Goal: Task Accomplishment & Management: Manage account settings

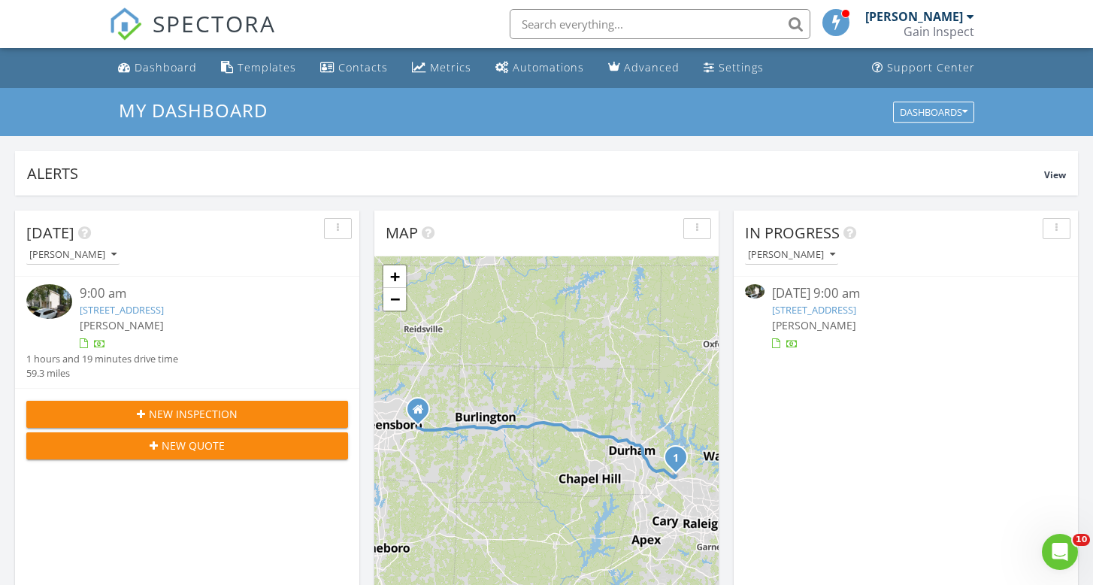
click at [819, 323] on span "[PERSON_NAME]" at bounding box center [814, 325] width 84 height 14
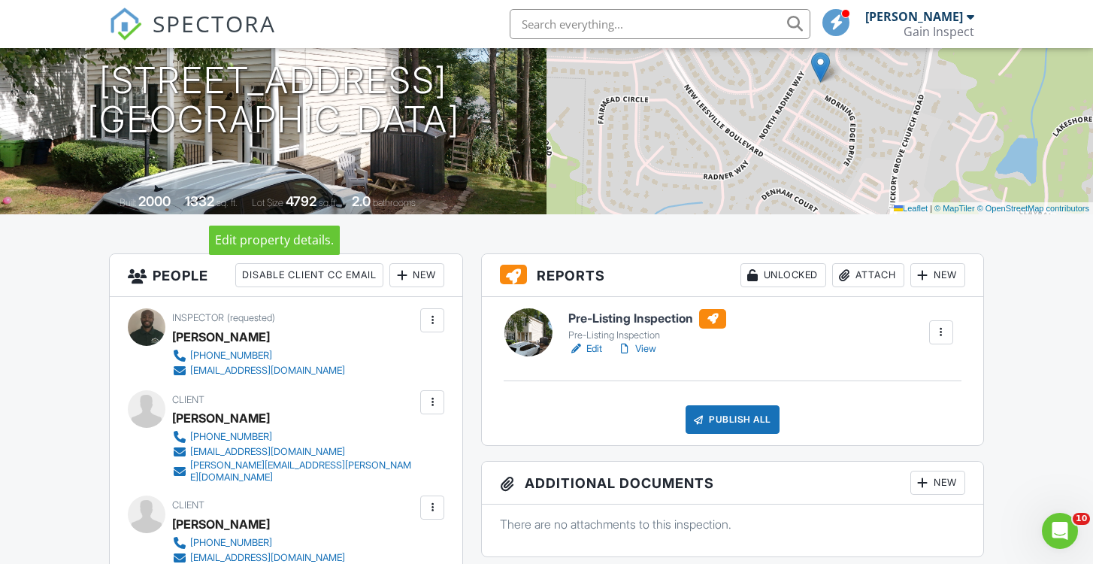
scroll to position [180, 0]
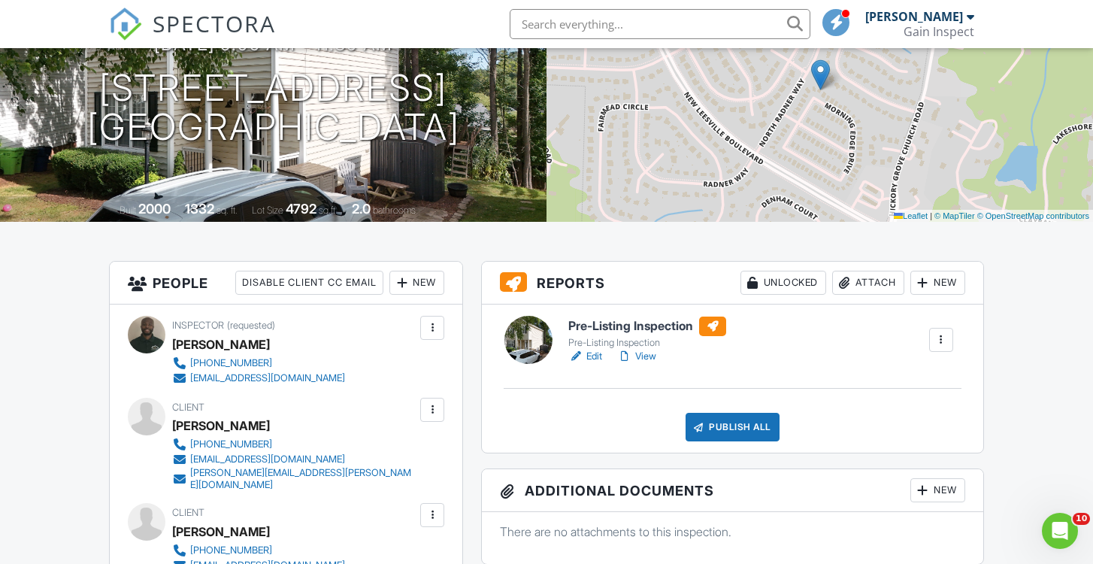
click at [588, 358] on link "Edit" at bounding box center [585, 356] width 34 height 15
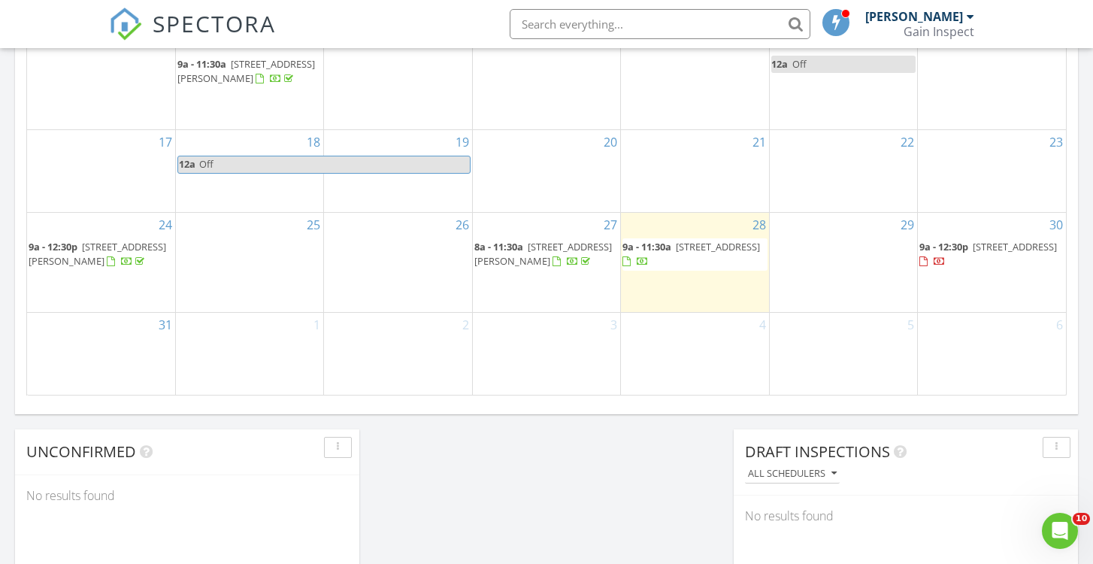
scroll to position [987, 0]
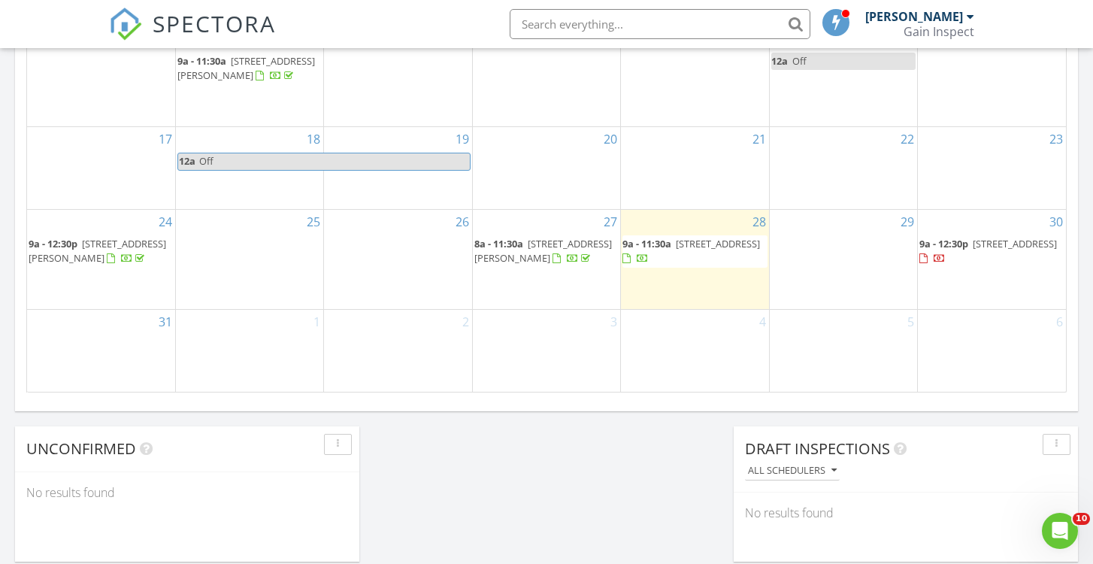
click at [534, 253] on span "809 Sykes Ave, Greensboro 27405" at bounding box center [543, 251] width 138 height 28
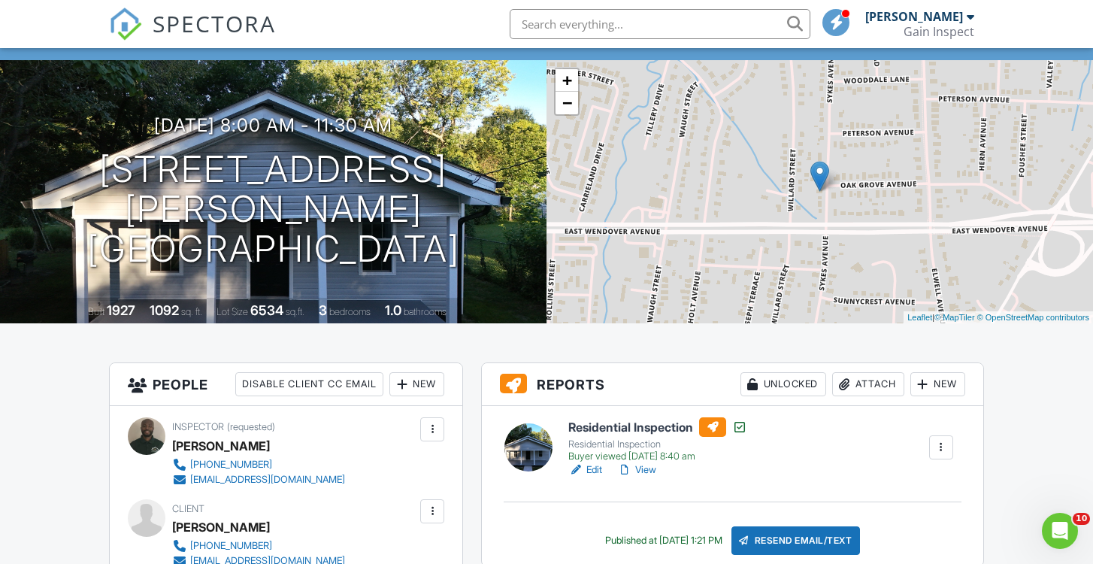
scroll to position [98, 0]
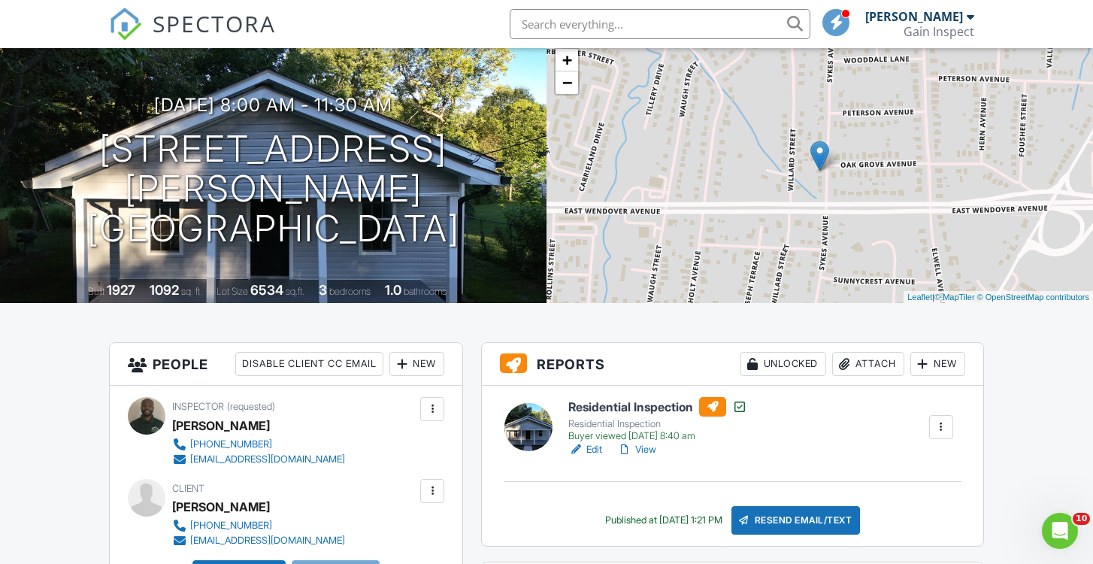
click at [640, 453] on link "View" at bounding box center [636, 449] width 39 height 15
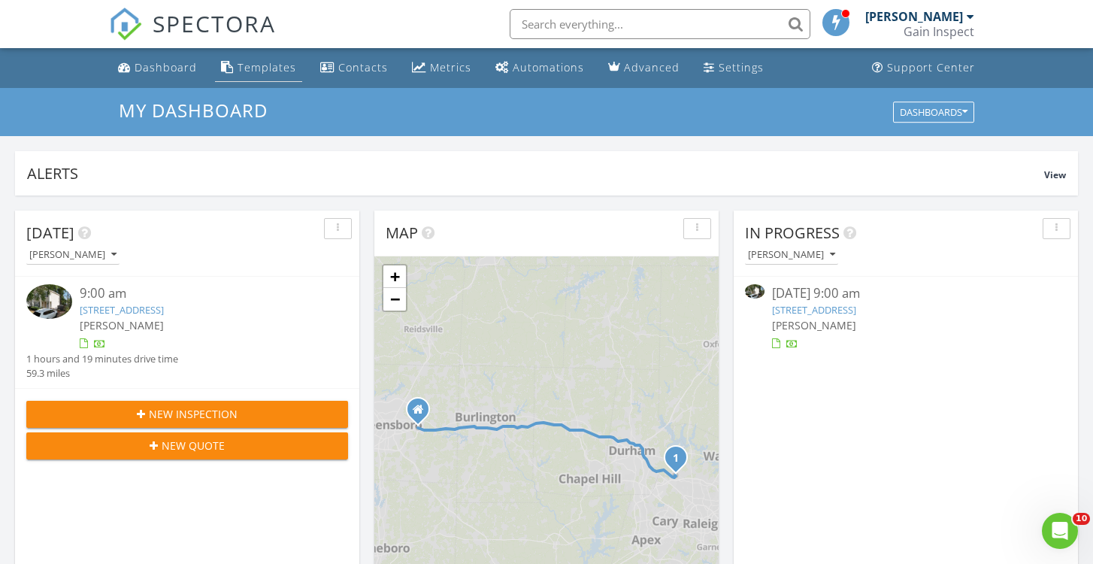
click at [276, 65] on div "Templates" at bounding box center [267, 67] width 59 height 14
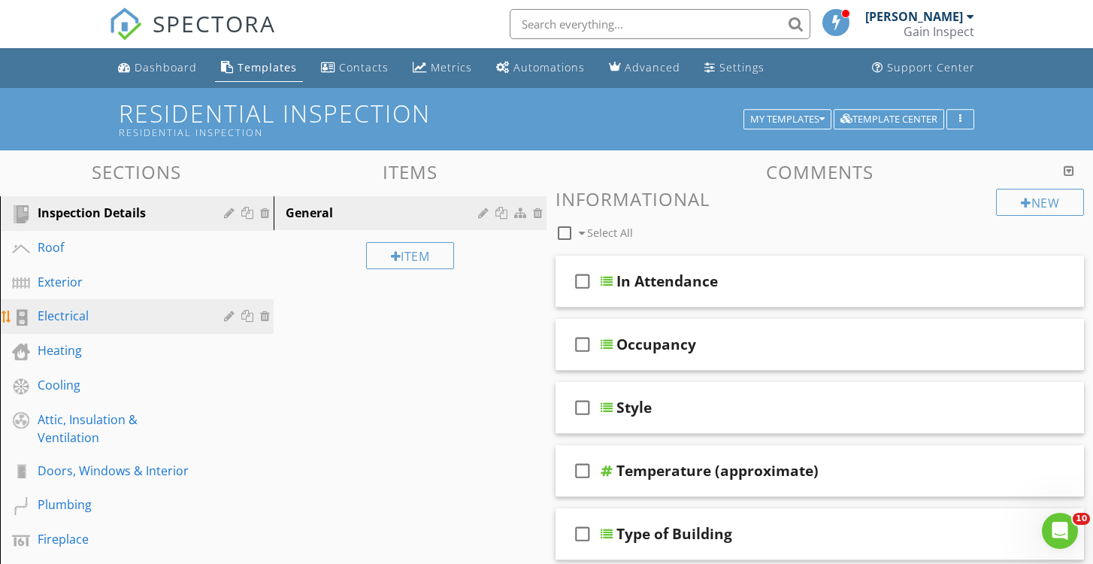
click at [57, 319] on div "Electrical" at bounding box center [120, 316] width 165 height 18
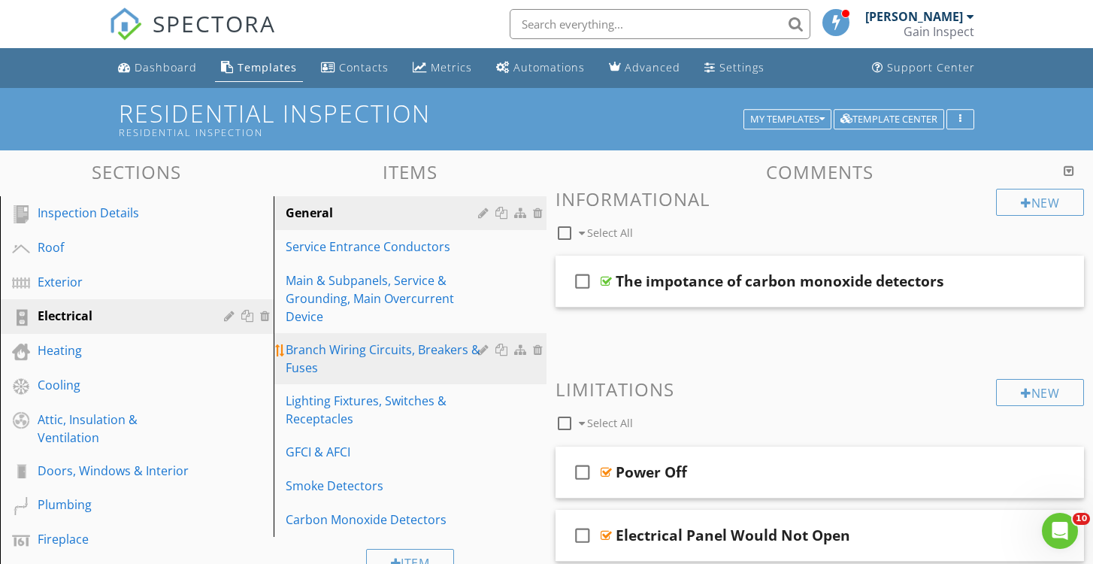
click at [404, 360] on div "Branch Wiring Circuits, Breakers & Fuses" at bounding box center [385, 359] width 198 height 36
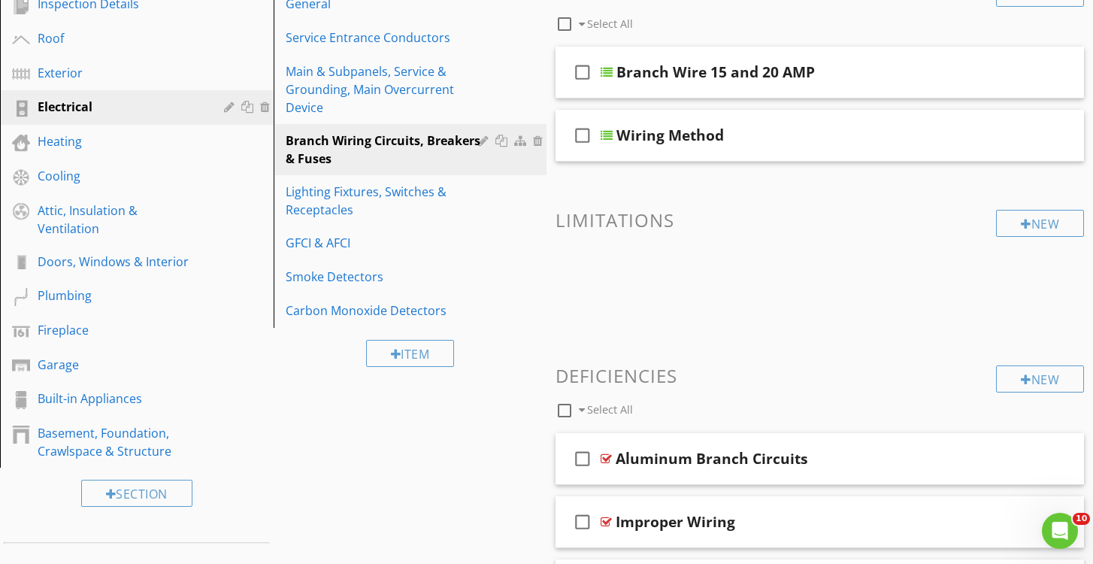
scroll to position [210, 0]
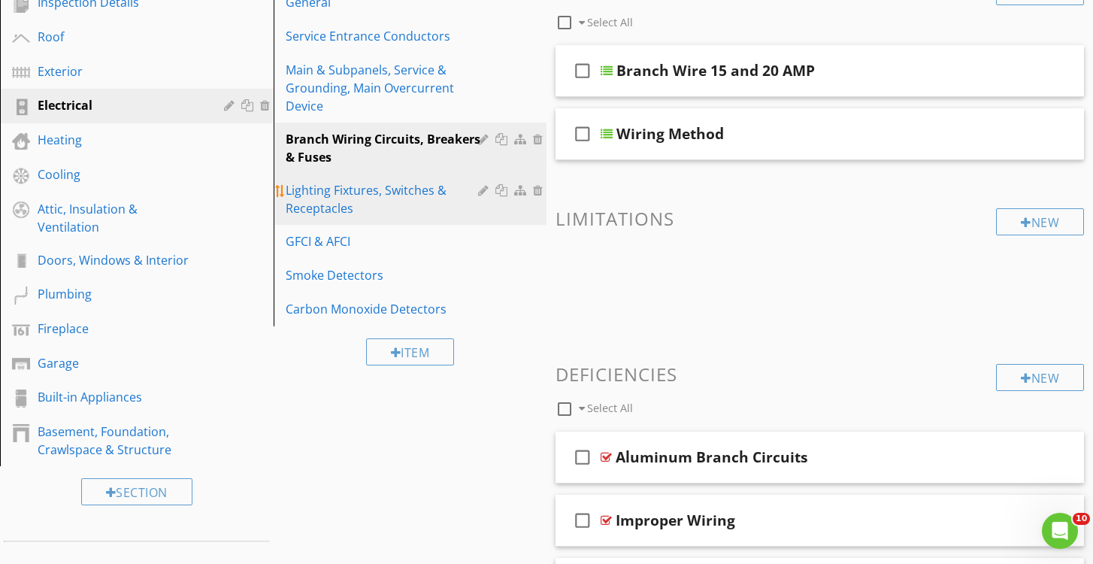
click at [303, 187] on div "Lighting Fixtures, Switches & Receptacles" at bounding box center [385, 199] width 198 height 36
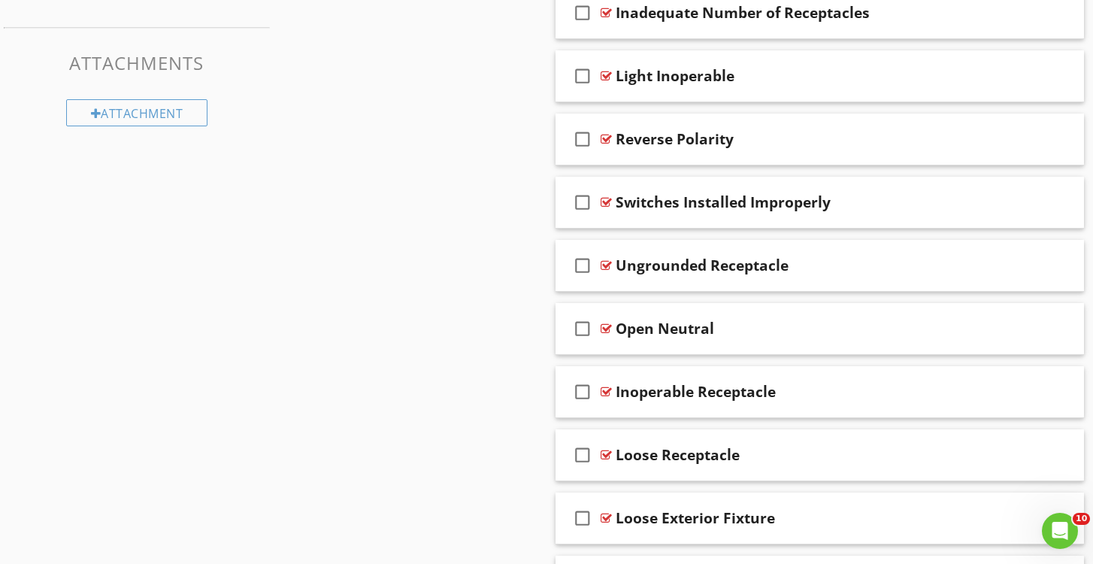
scroll to position [725, 0]
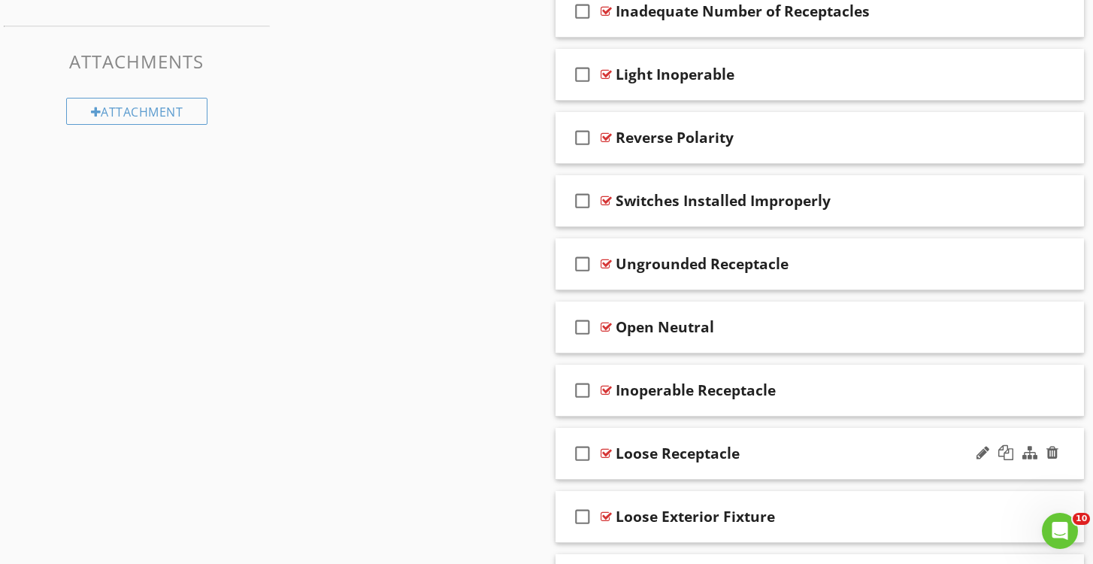
click at [816, 444] on div "Loose Receptacle" at bounding box center [803, 453] width 374 height 18
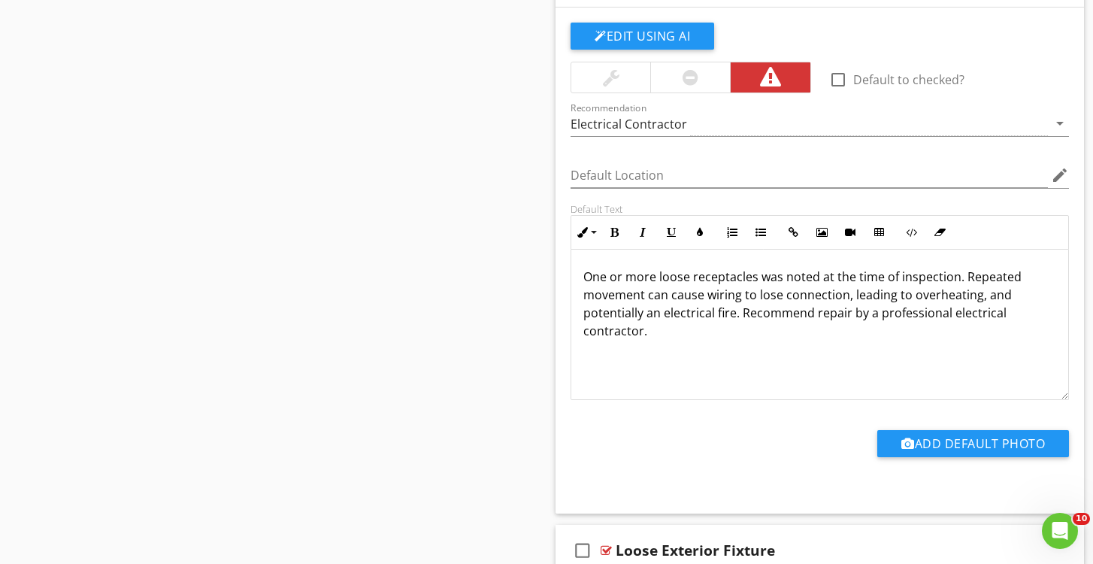
scroll to position [1206, 0]
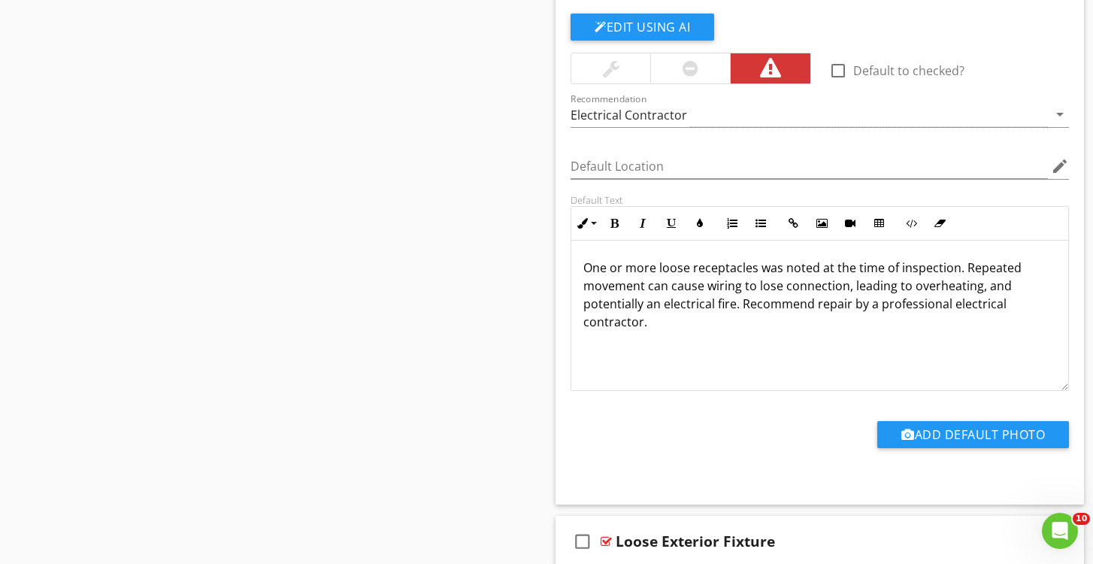
click at [716, 293] on p "One or more loose receptacles was noted at the time of inspection. Repeated mov…" at bounding box center [819, 295] width 473 height 72
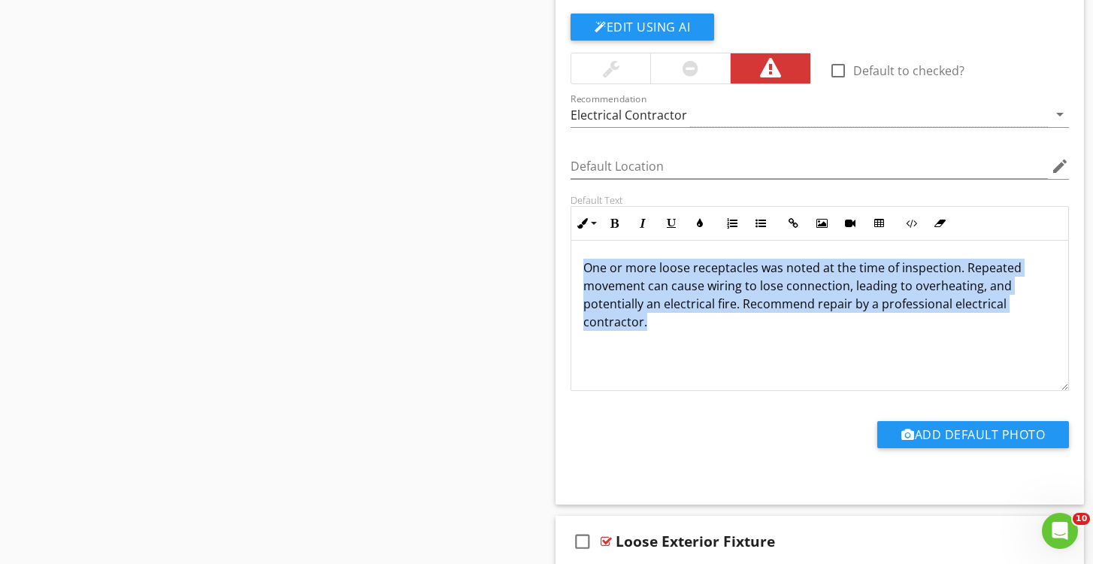
click at [716, 293] on p "One or more loose receptacles was noted at the time of inspection. Repeated mov…" at bounding box center [819, 295] width 473 height 72
copy p "One or more loose receptacles was noted at the time of inspection. Repeated mov…"
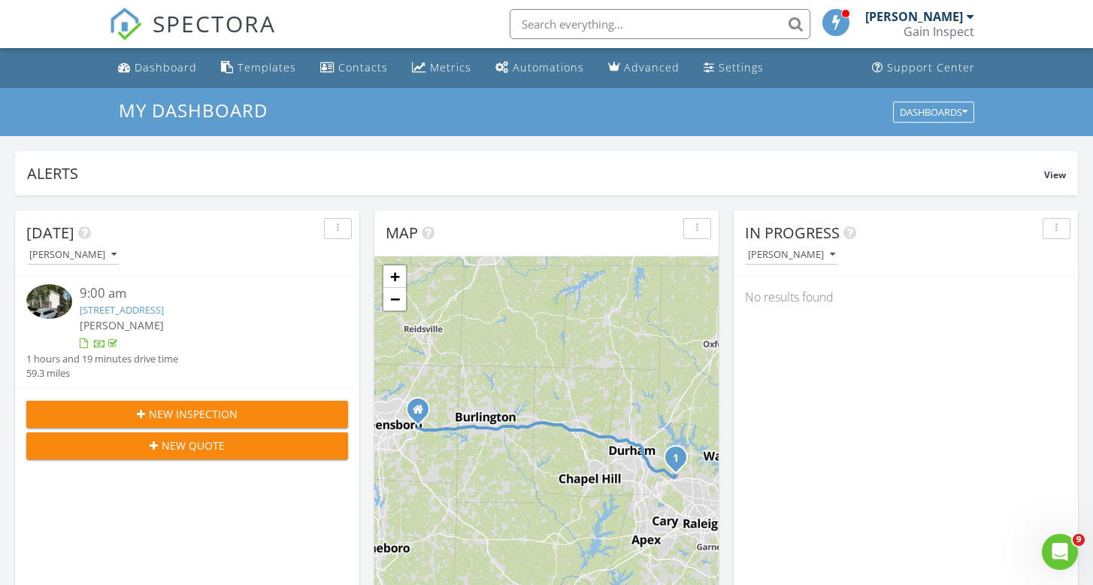
click at [90, 328] on span "[PERSON_NAME]" at bounding box center [122, 325] width 84 height 14
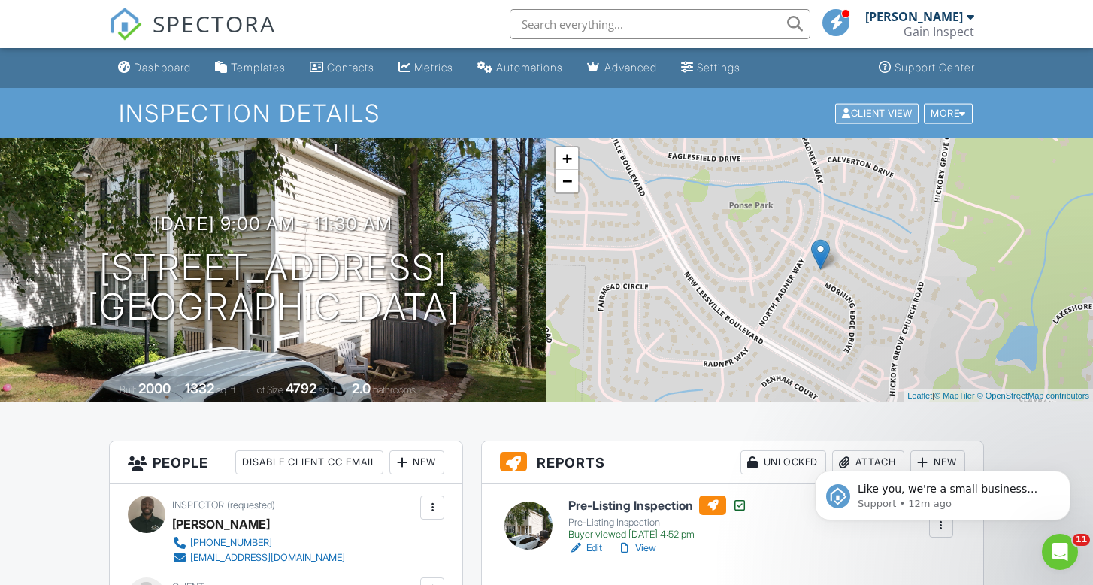
click at [855, 116] on div "Client View" at bounding box center [876, 113] width 83 height 20
click at [831, 26] on div at bounding box center [835, 22] width 27 height 27
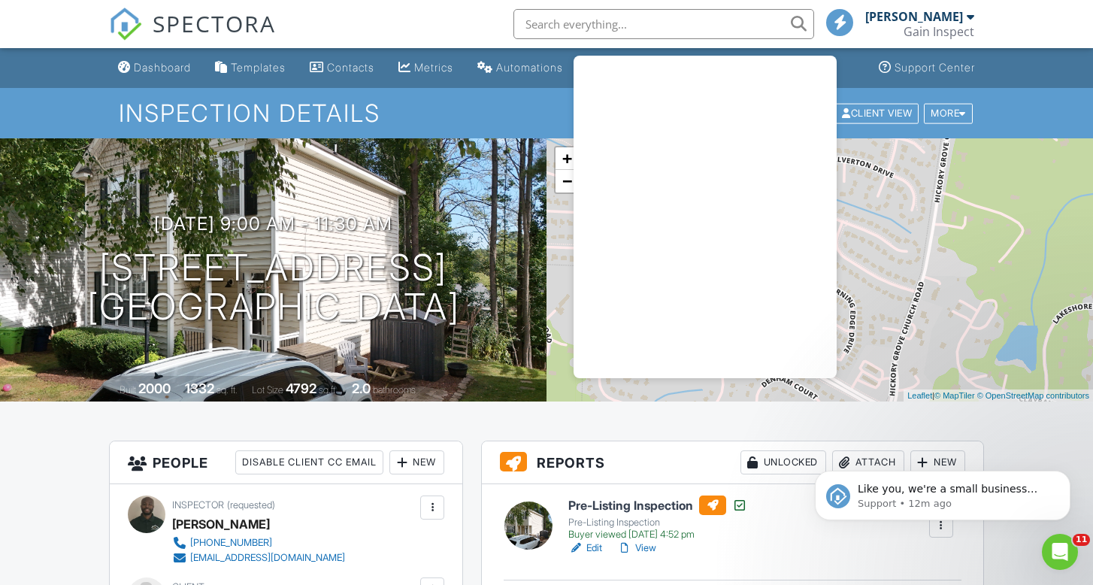
click at [831, 26] on div at bounding box center [839, 22] width 27 height 27
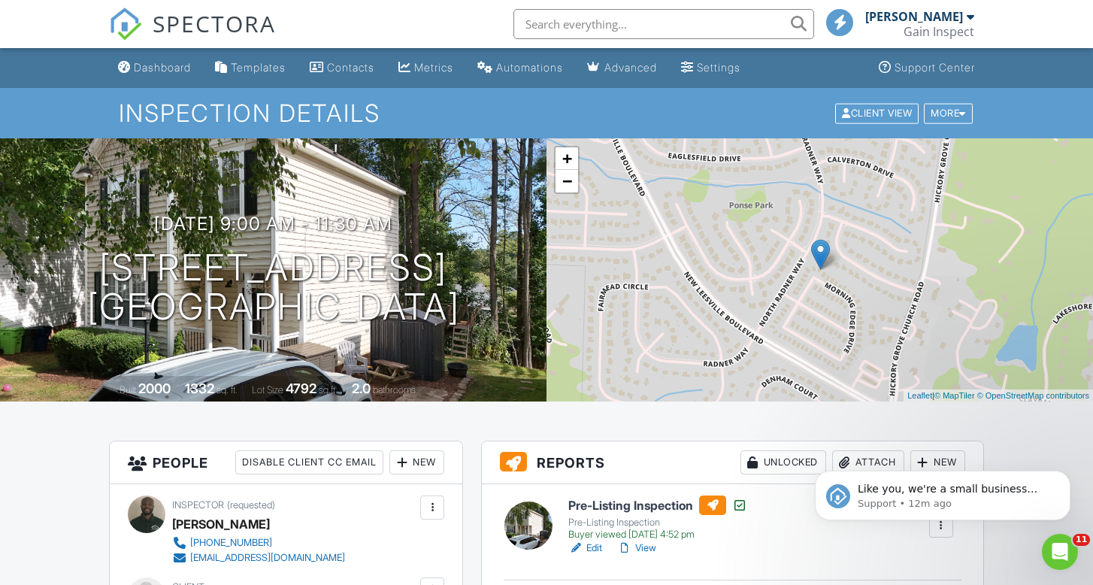
click at [970, 26] on div "Gain Inspect" at bounding box center [939, 31] width 71 height 15
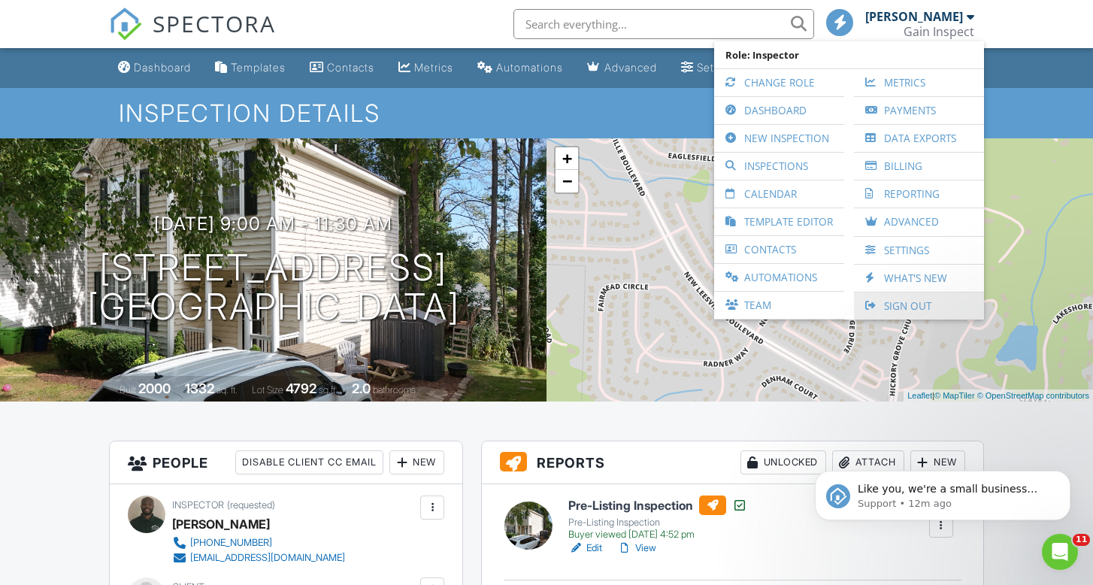
click at [891, 305] on link "Sign Out" at bounding box center [918, 305] width 115 height 27
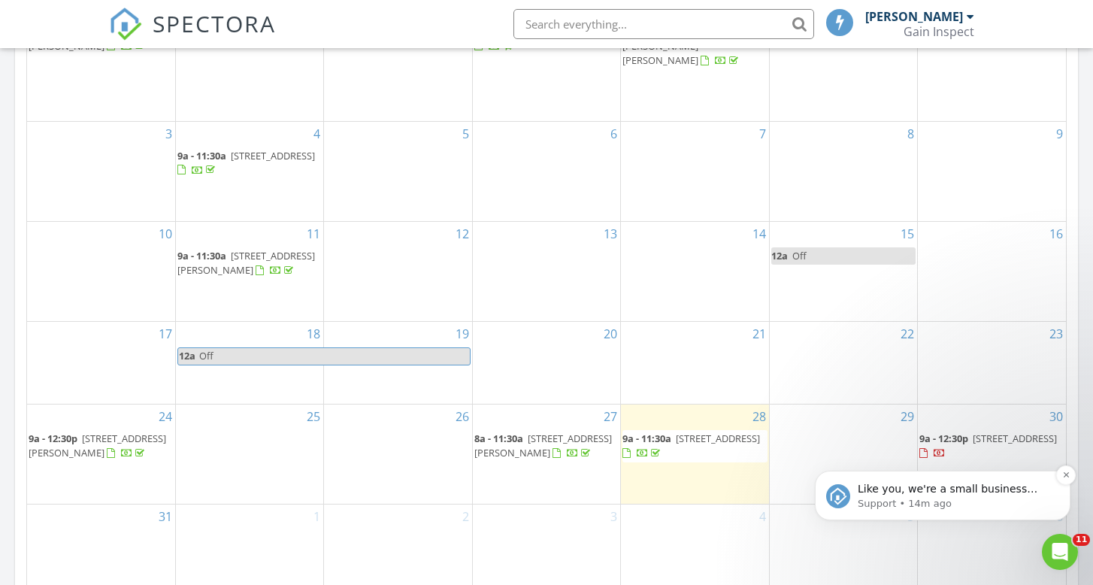
scroll to position [793, 0]
click at [956, 462] on div "Like you, we're a small business that relies on reviews to grow. If you have a …" at bounding box center [942, 426] width 277 height 188
click at [958, 449] on div "Like you, we're a small business that relies on reviews to grow. If you have a …" at bounding box center [942, 426] width 277 height 188
click at [1066, 478] on icon "Dismiss notification" at bounding box center [1066, 475] width 8 height 8
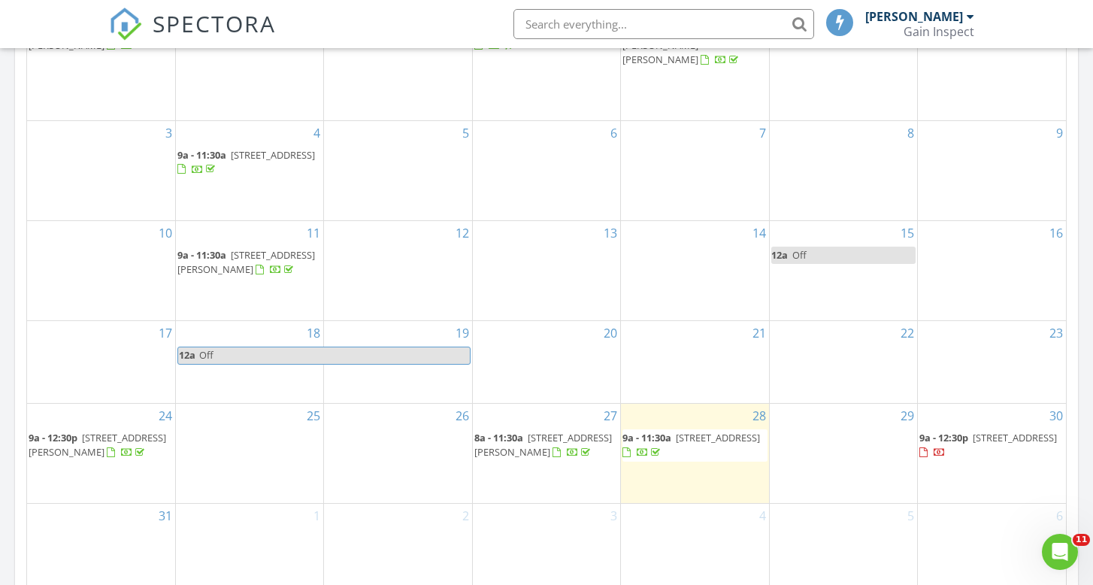
click at [973, 443] on span "605 Westchester Dr, High Point 27262" at bounding box center [1015, 438] width 84 height 14
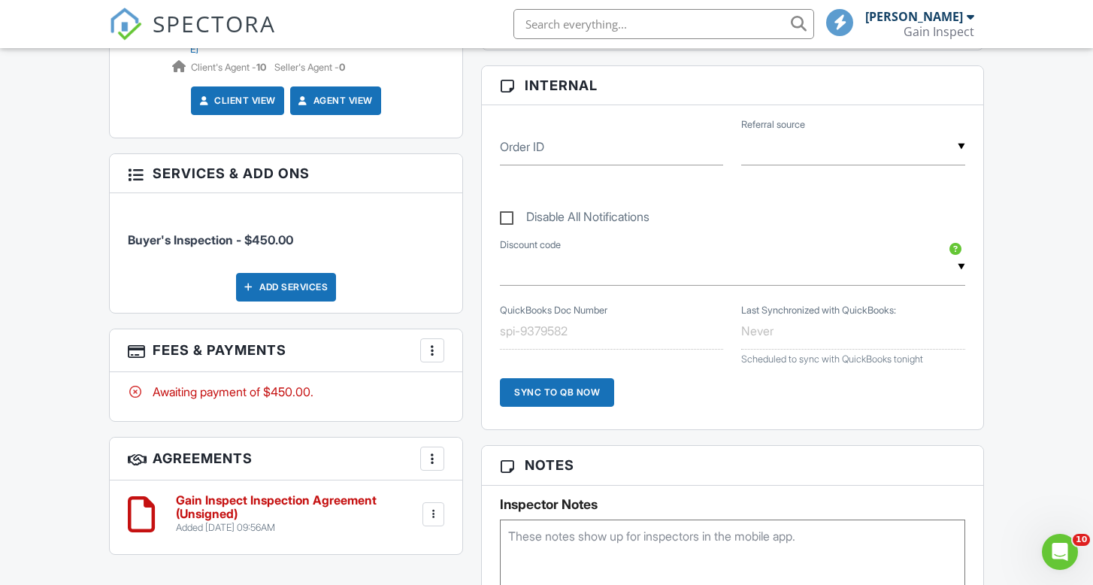
scroll to position [693, 0]
click at [435, 344] on div at bounding box center [432, 351] width 15 height 15
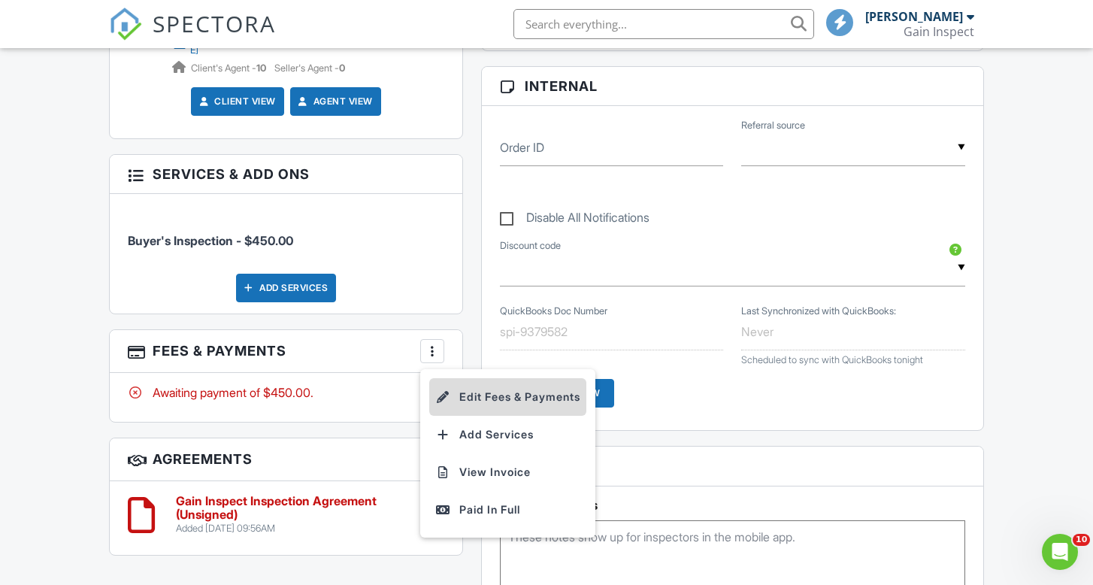
click at [487, 392] on li "Edit Fees & Payments" at bounding box center [507, 397] width 157 height 38
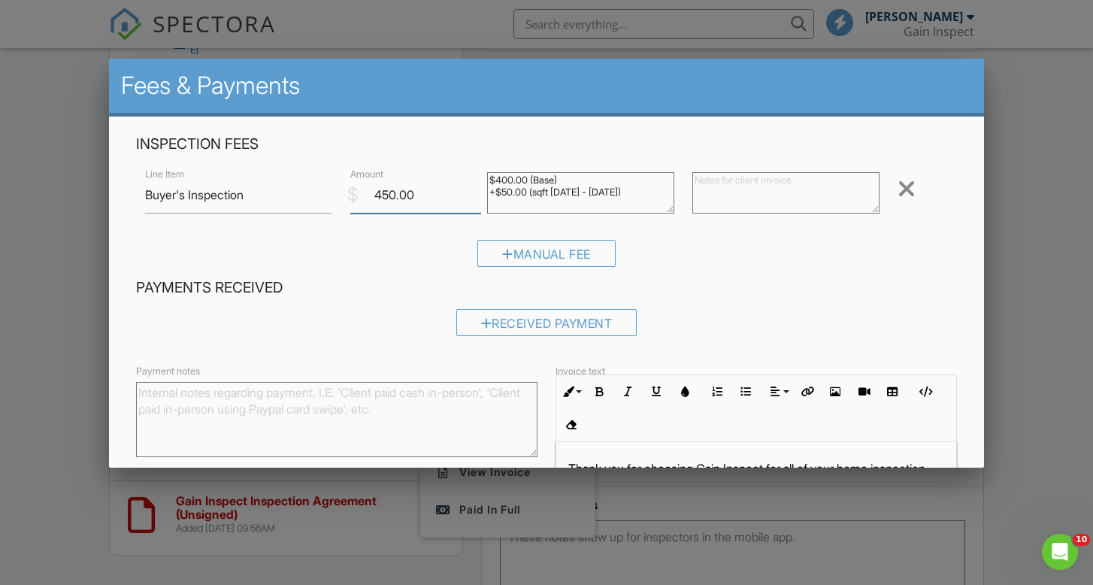
click at [395, 195] on input "450.00" at bounding box center [415, 195] width 131 height 37
type input "400.00"
click at [741, 271] on div "Manual Fee" at bounding box center [546, 259] width 820 height 38
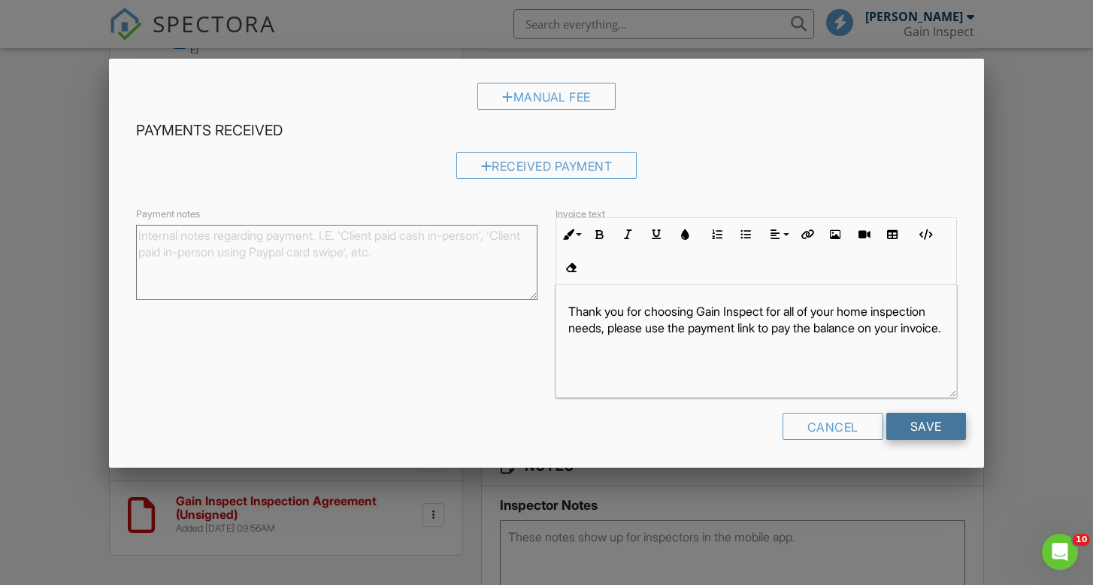
scroll to position [156, 0]
click at [936, 427] on input "Save" at bounding box center [926, 426] width 80 height 27
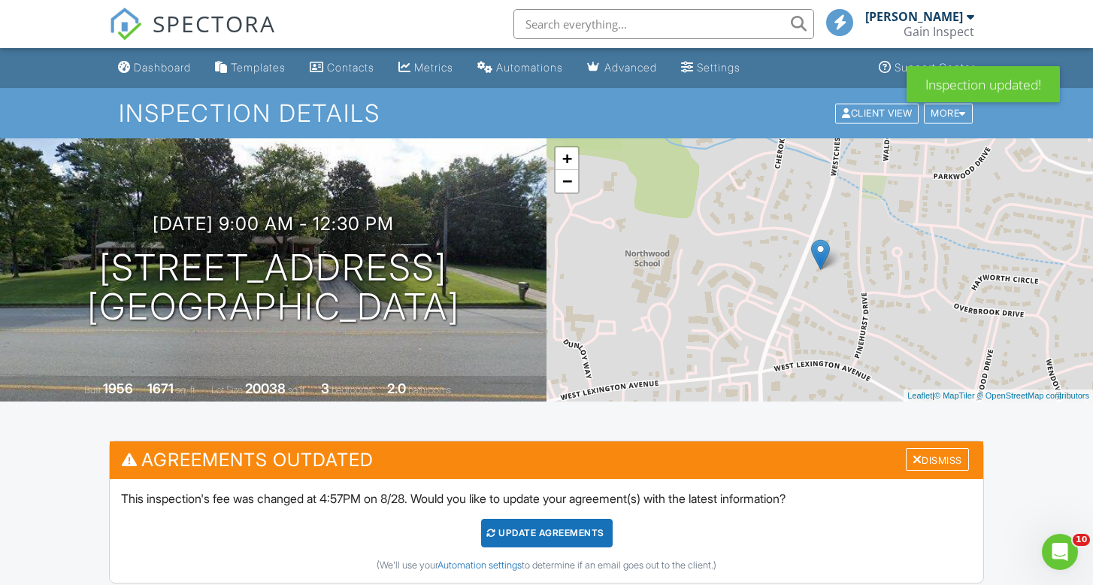
click at [519, 531] on div "Update Agreements" at bounding box center [547, 533] width 132 height 29
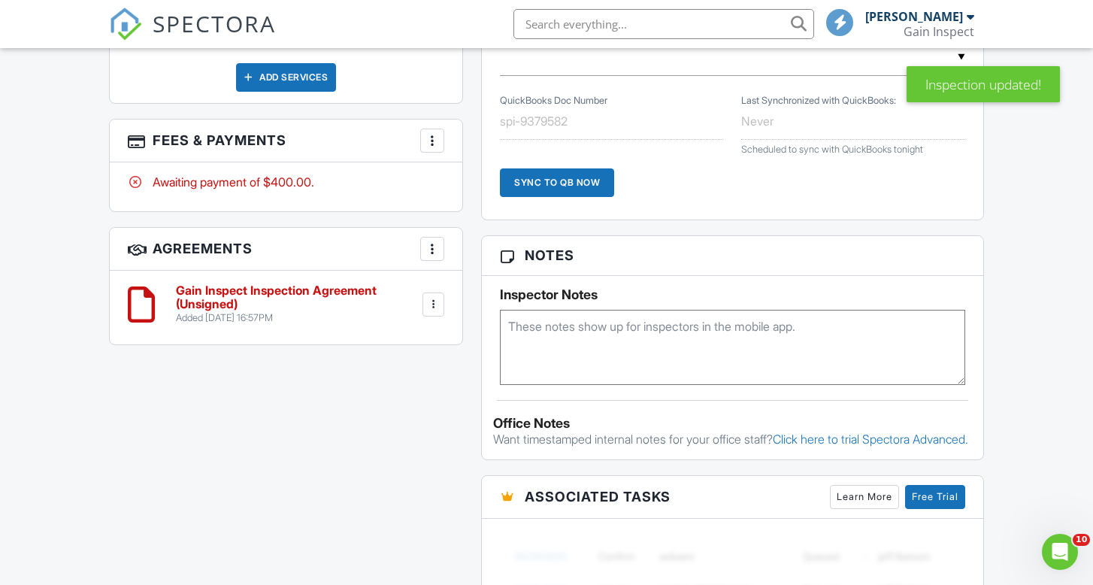
scroll to position [905, 0]
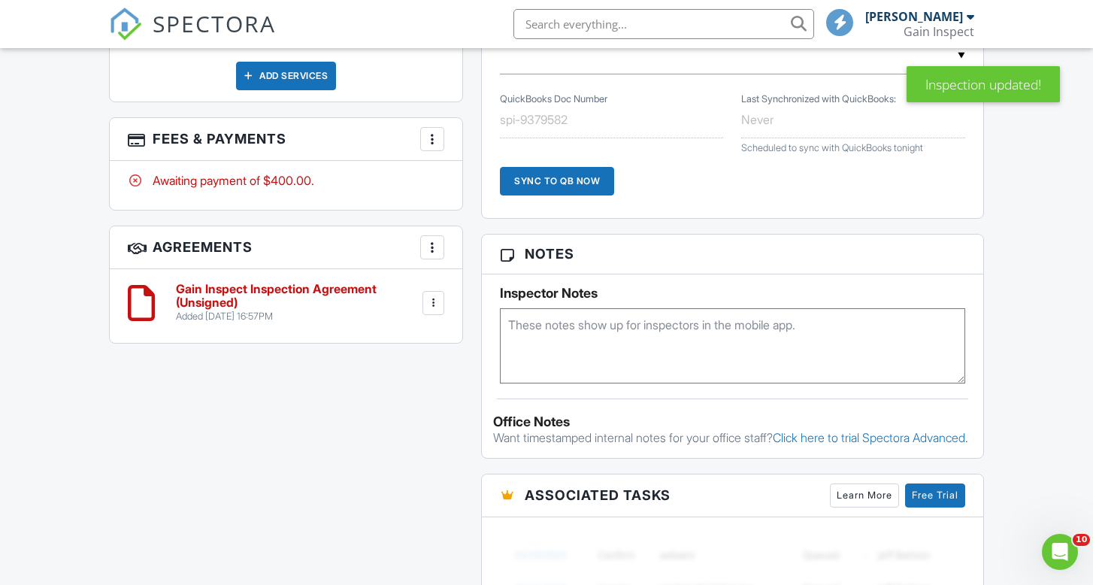
click at [280, 288] on h6 "Gain Inspect Inspection Agreement (Unsigned)" at bounding box center [297, 296] width 243 height 26
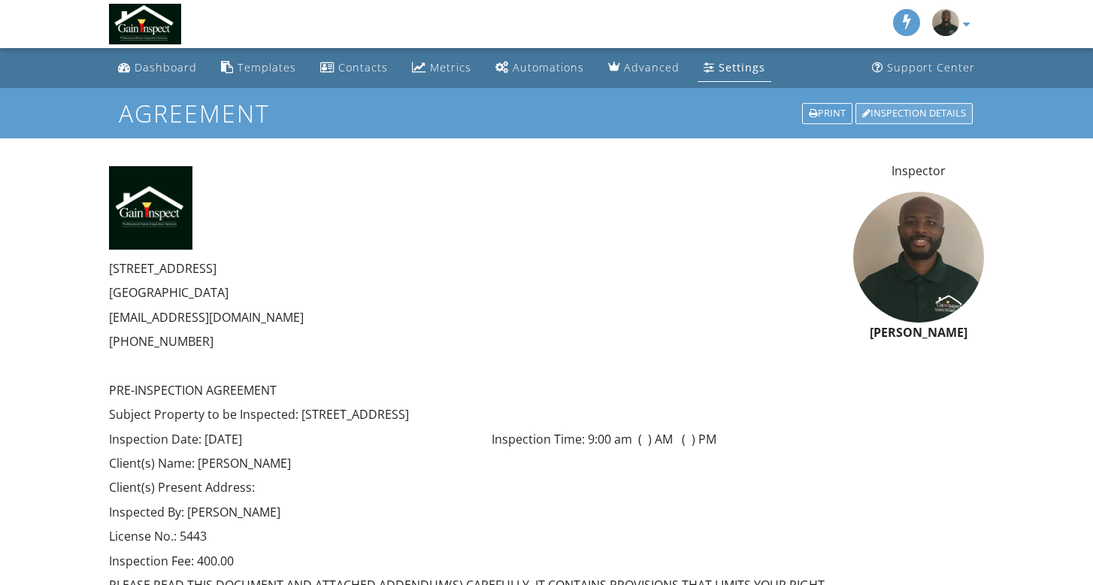
click at [948, 104] on div "Inspection Details" at bounding box center [913, 113] width 117 height 21
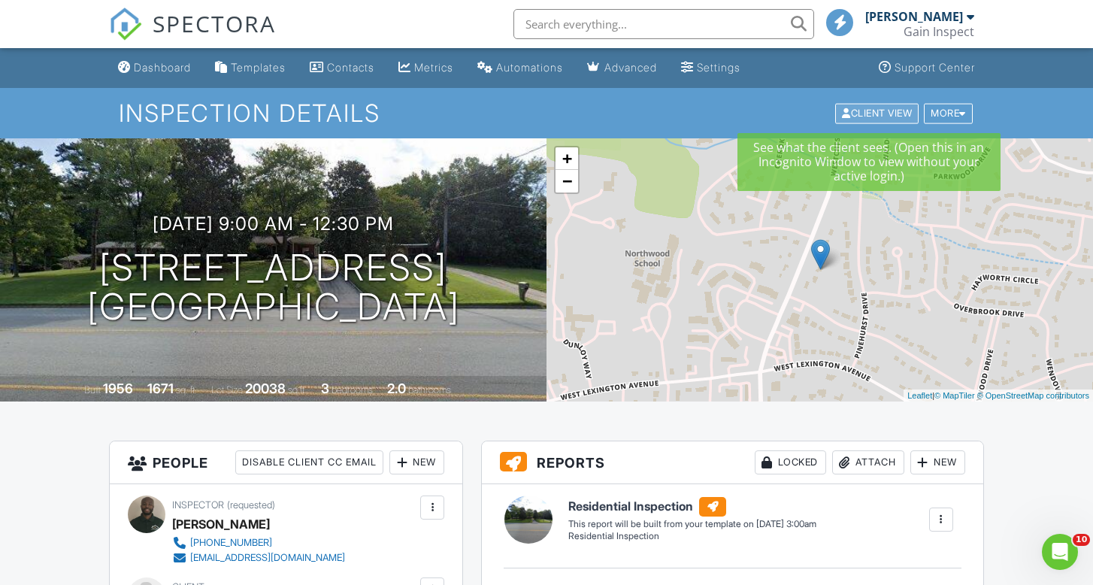
click at [888, 115] on div "Client View" at bounding box center [876, 113] width 83 height 20
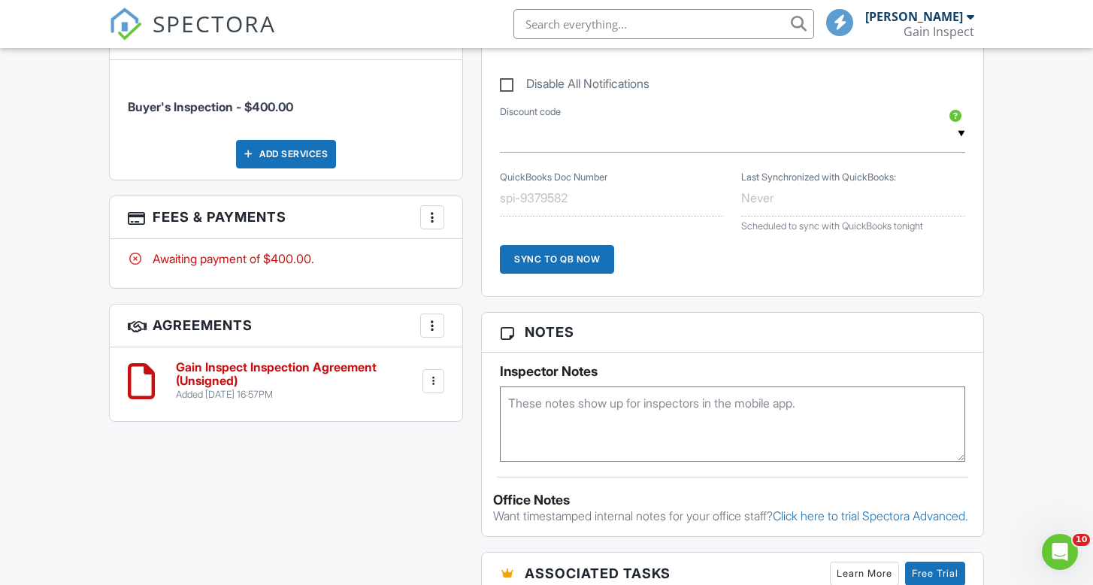
scroll to position [838, 0]
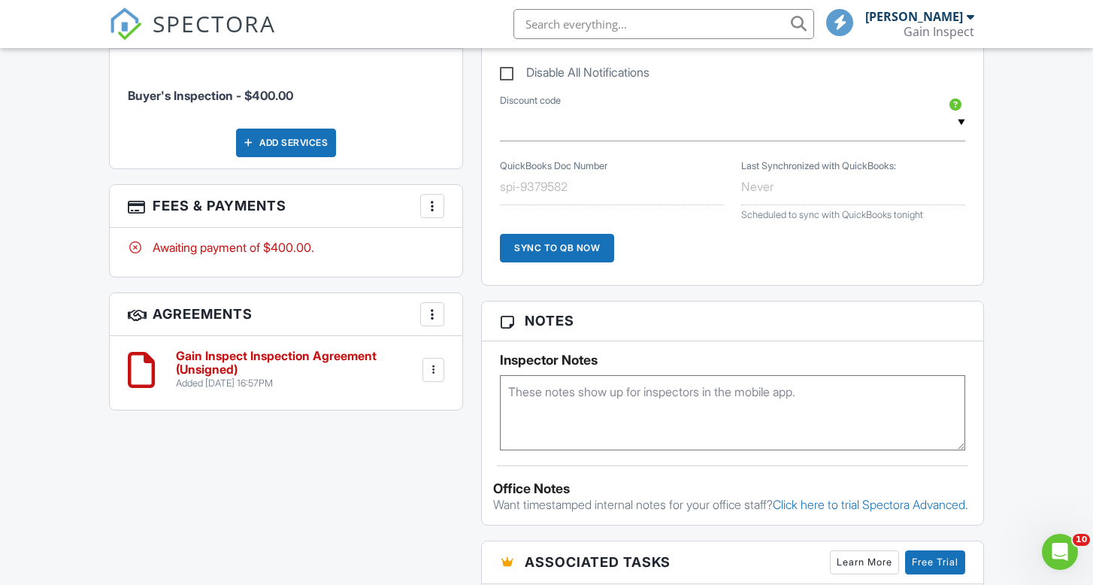
click at [523, 397] on textarea at bounding box center [732, 412] width 465 height 75
type textarea "Combination 5995"
click at [1062, 330] on div "Dashboard Templates Contacts Metrics Automations Advanced Settings Support Cent…" at bounding box center [546, 437] width 1093 height 2454
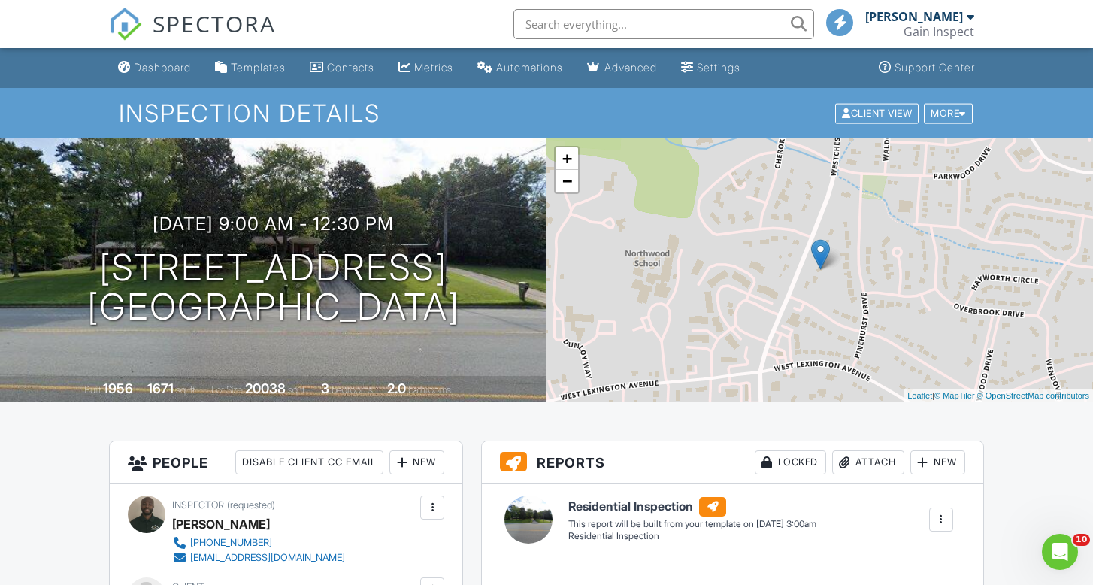
scroll to position [0, 0]
click at [159, 65] on div "Dashboard" at bounding box center [162, 67] width 57 height 13
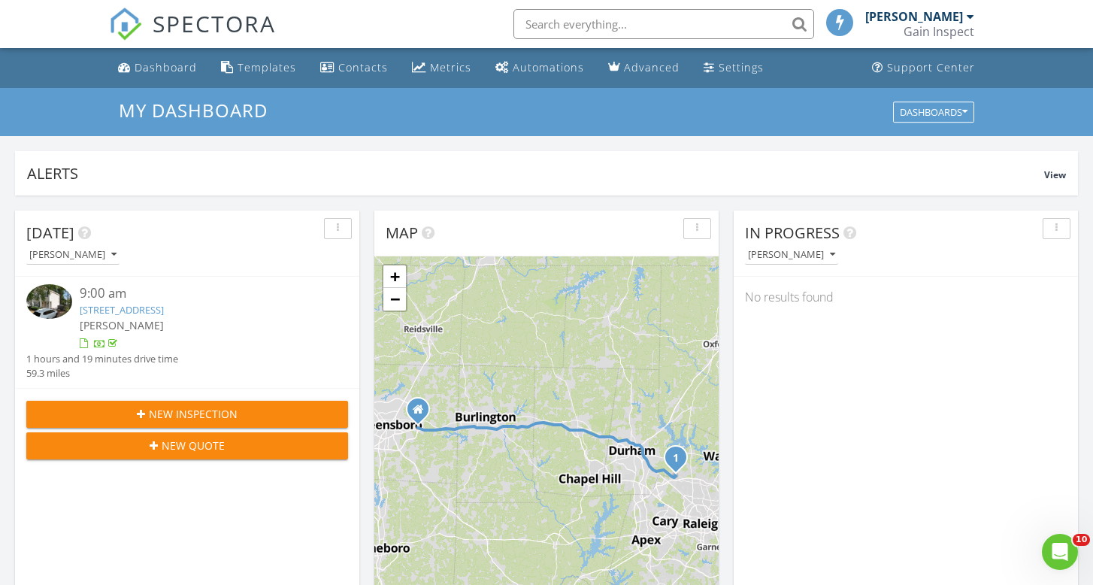
click at [965, 20] on div "[PERSON_NAME]" at bounding box center [919, 16] width 109 height 15
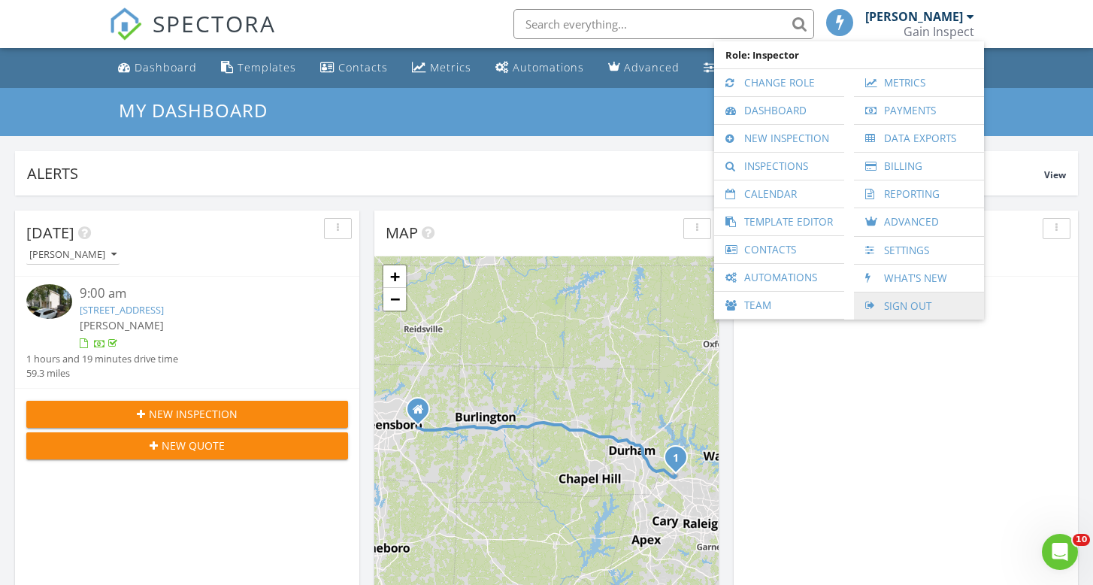
click at [891, 306] on link "Sign Out" at bounding box center [918, 305] width 115 height 27
